Goal: Transaction & Acquisition: Purchase product/service

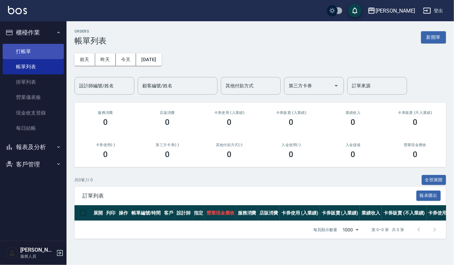
click at [49, 49] on link "打帳單" at bounding box center [33, 51] width 61 height 15
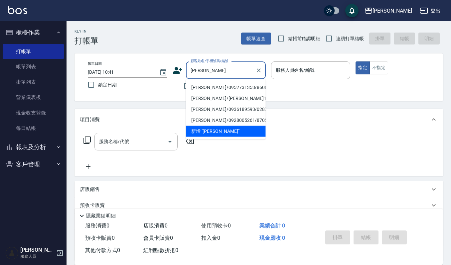
type input "[PERSON_NAME]/0952731353/860611"
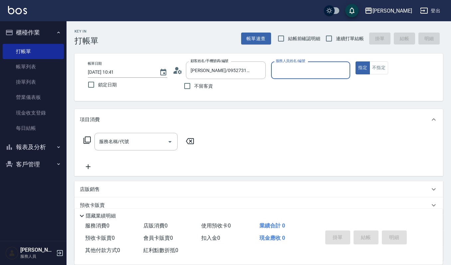
click at [356, 62] on button "指定" at bounding box center [363, 68] width 14 height 13
type button "true"
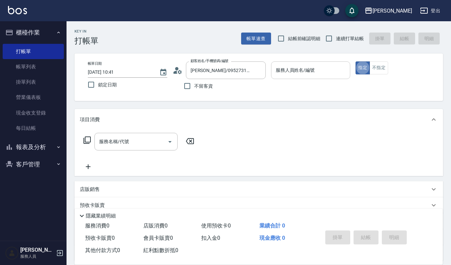
click at [292, 74] on input "服務人員姓名/編號" at bounding box center [311, 71] width 74 height 12
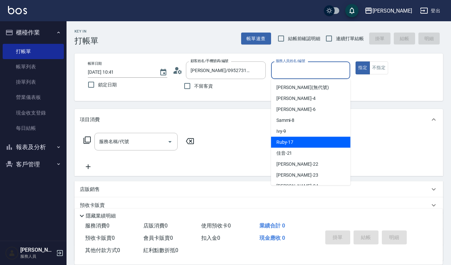
click at [281, 138] on div "Ruby -17" at bounding box center [311, 142] width 80 height 11
type input "Ruby-17"
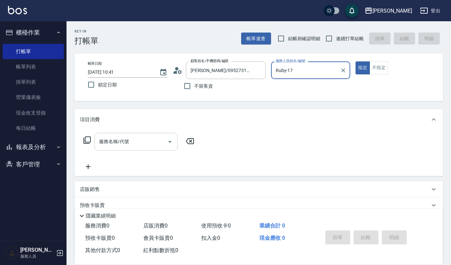
click at [167, 140] on icon "Open" at bounding box center [170, 142] width 8 height 8
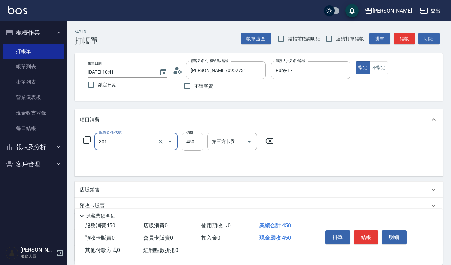
type input "創意剪髮(301)"
type input "405"
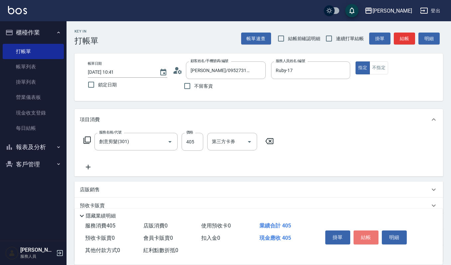
drag, startPoint x: 364, startPoint y: 232, endPoint x: 363, endPoint y: 224, distance: 7.7
click at [364, 232] on button "結帳" at bounding box center [366, 238] width 25 height 14
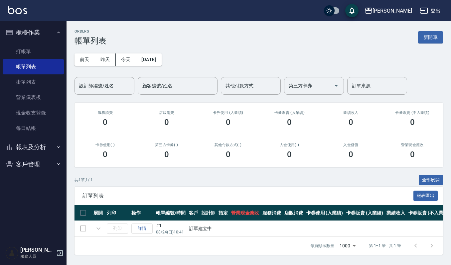
click at [33, 167] on button "客戶管理" at bounding box center [33, 164] width 61 height 17
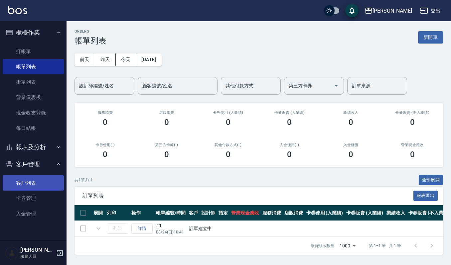
click at [31, 180] on link "客戶列表" at bounding box center [33, 183] width 61 height 15
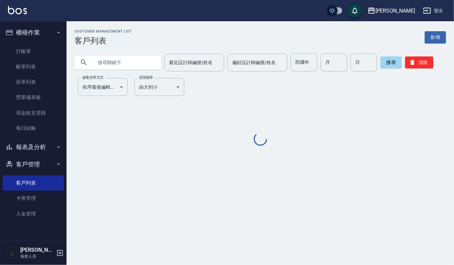
click at [136, 59] on input "text" at bounding box center [124, 63] width 63 height 18
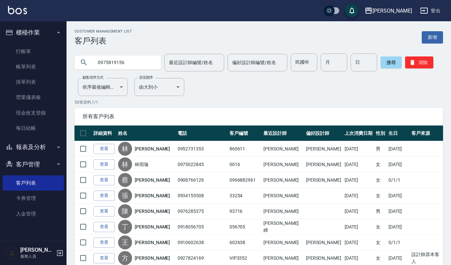
type input "0975819156"
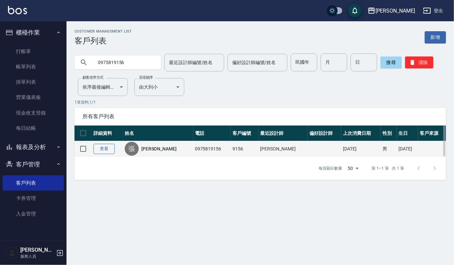
click at [104, 150] on link "查看" at bounding box center [103, 149] width 21 height 10
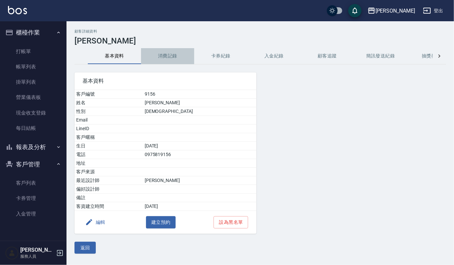
click at [173, 56] on button "消費記錄" at bounding box center [167, 56] width 53 height 16
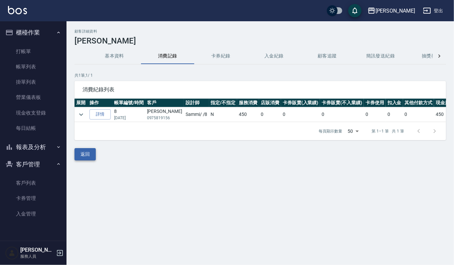
click at [84, 161] on button "返回" at bounding box center [85, 154] width 21 height 12
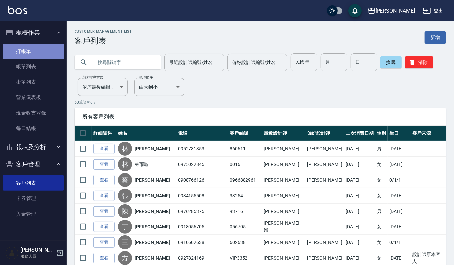
click at [20, 53] on link "打帳單" at bounding box center [33, 51] width 61 height 15
